Goal: Task Accomplishment & Management: Manage account settings

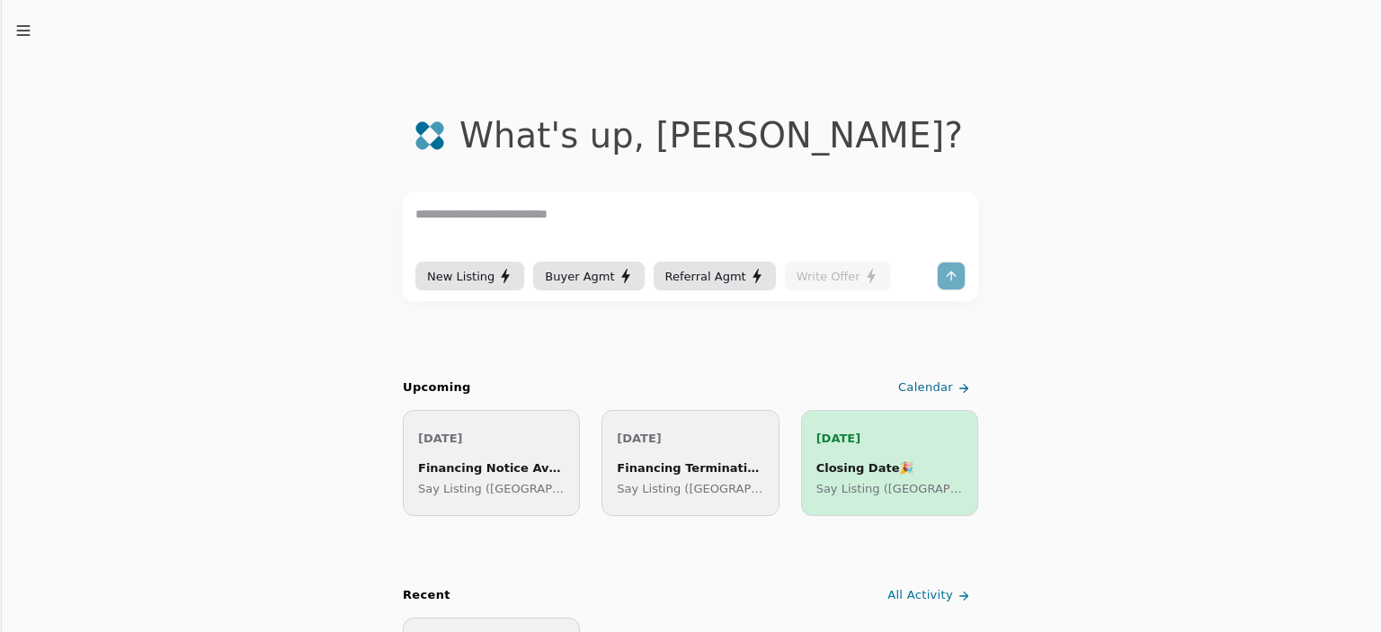
click at [937, 382] on span "Calendar" at bounding box center [925, 387] width 55 height 19
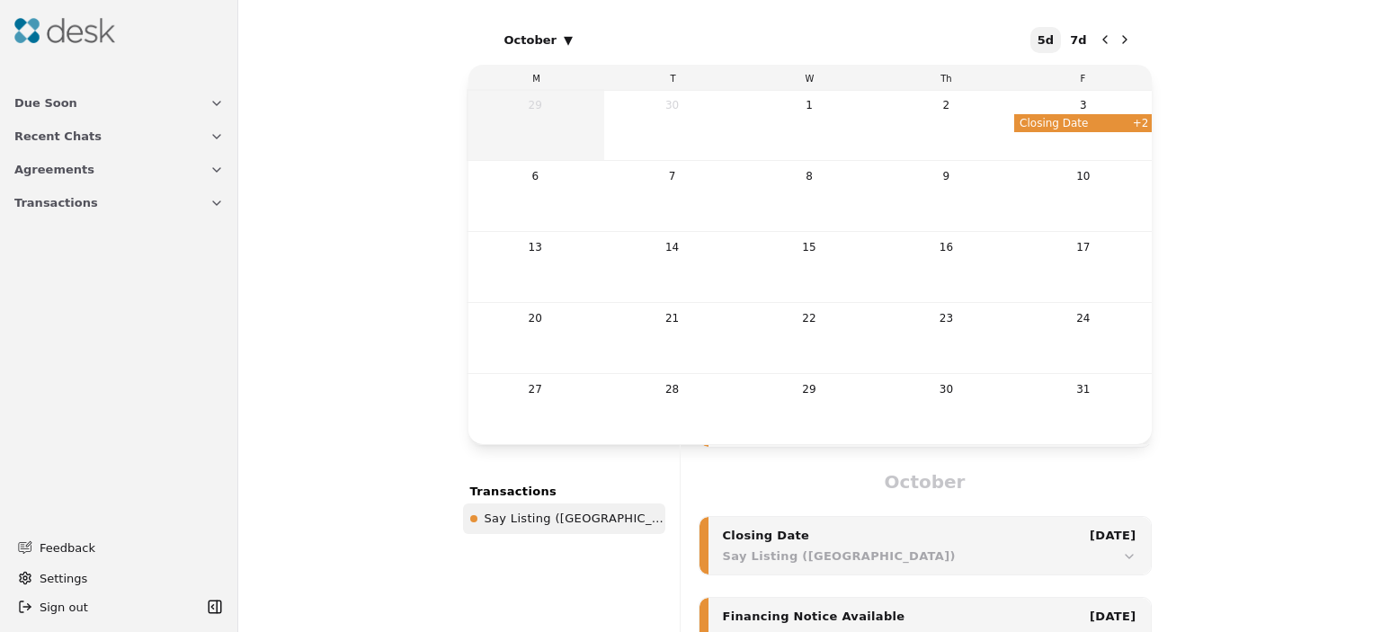
scroll to position [751, 0]
click at [1093, 124] on span "Closing Date" at bounding box center [1073, 123] width 119 height 18
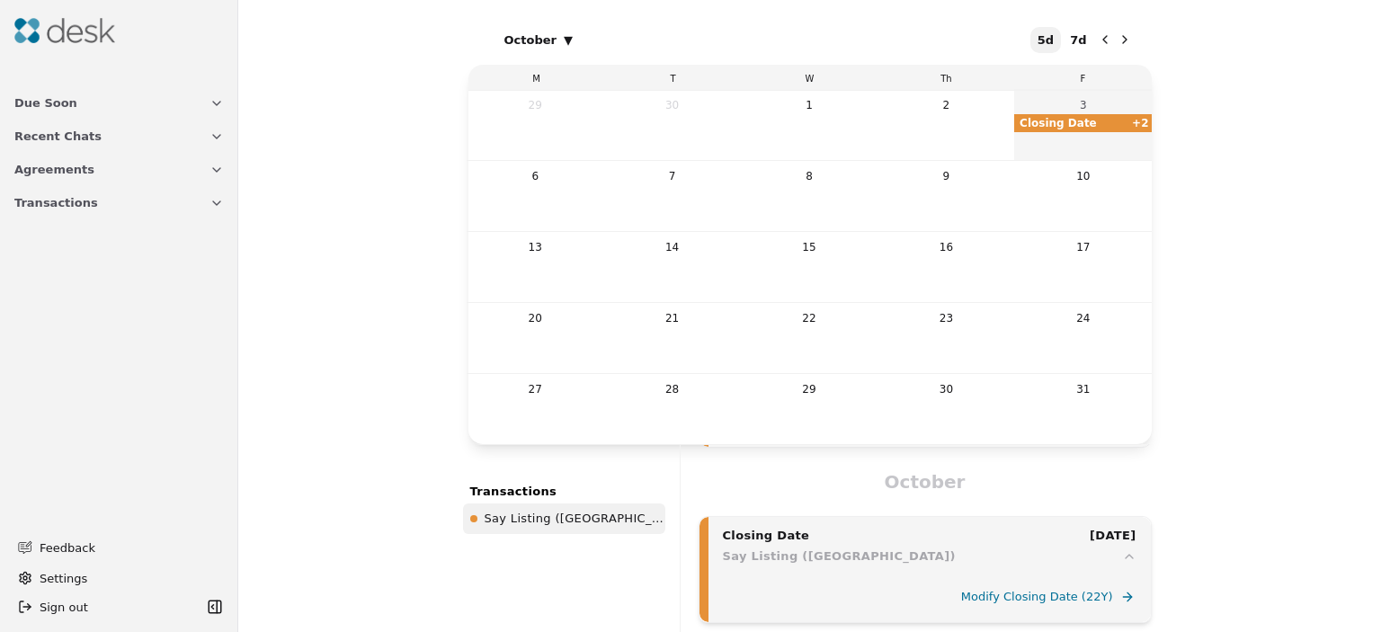
click at [203, 102] on button "Due Soon" at bounding box center [119, 102] width 231 height 33
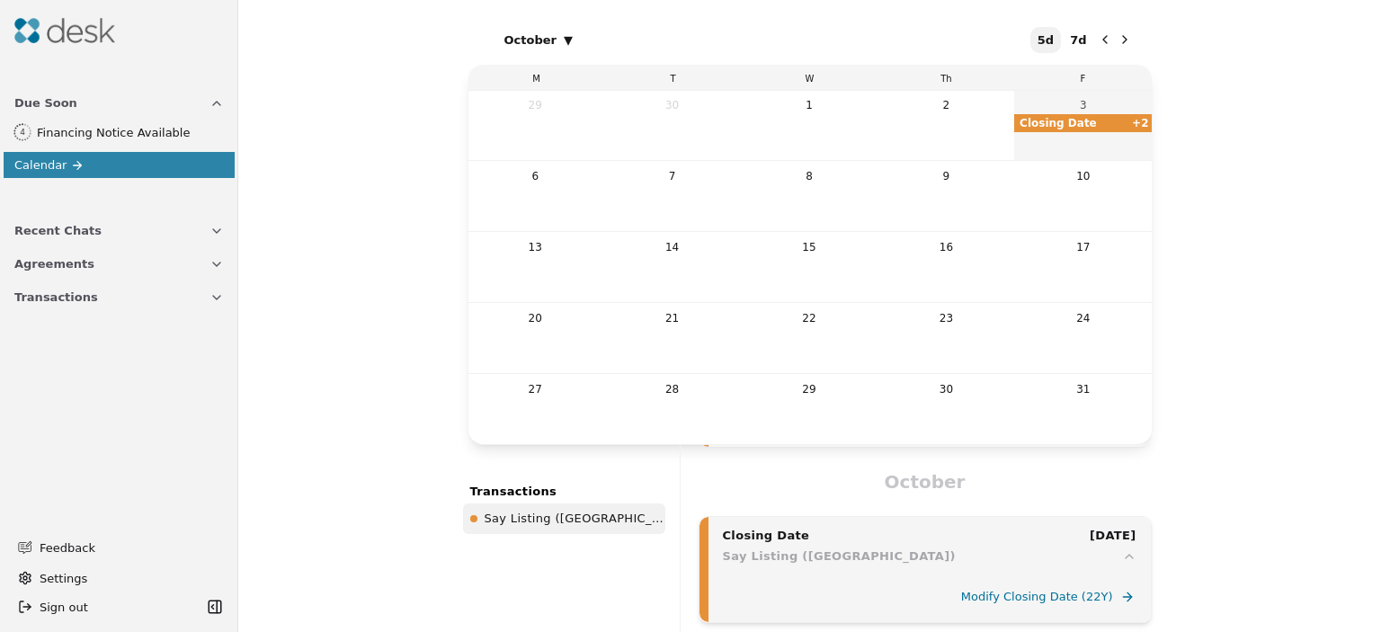
click at [207, 235] on button "Recent Chats" at bounding box center [119, 230] width 231 height 33
click at [223, 375] on button "Transactions" at bounding box center [119, 391] width 231 height 33
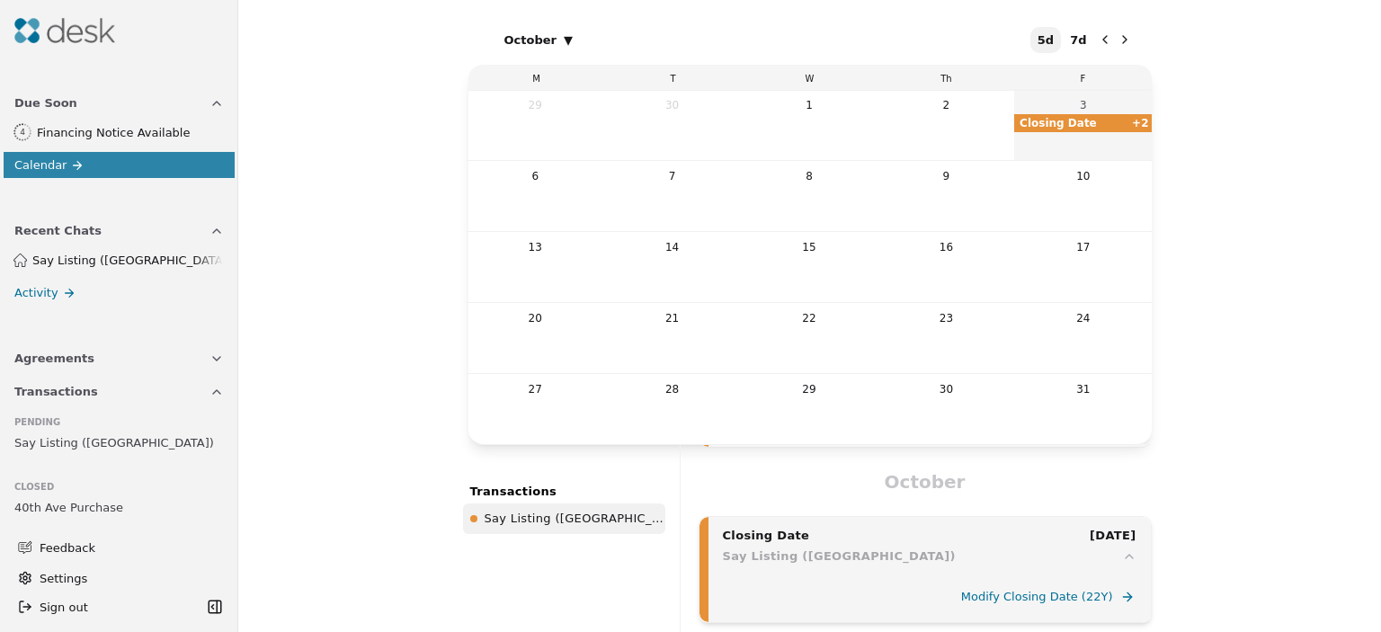
click at [187, 433] on link "Say Listing ([GEOGRAPHIC_DATA])" at bounding box center [119, 442] width 224 height 25
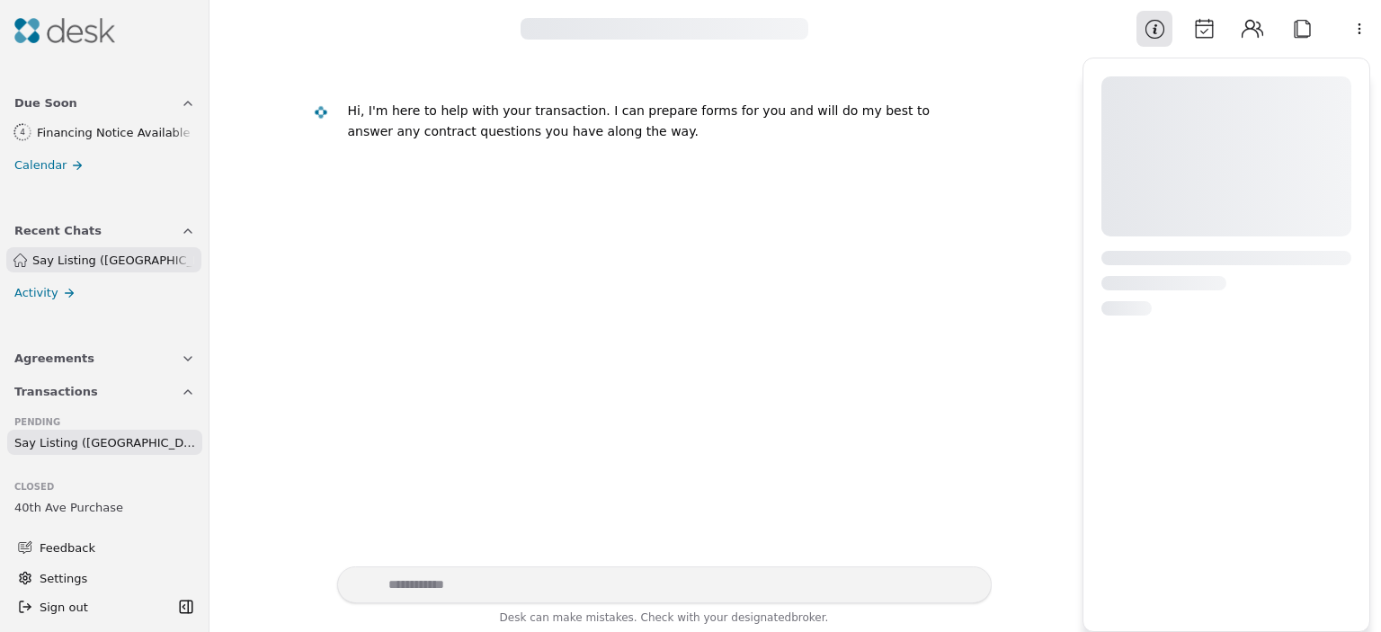
scroll to position [371, 0]
